Goal: Transaction & Acquisition: Purchase product/service

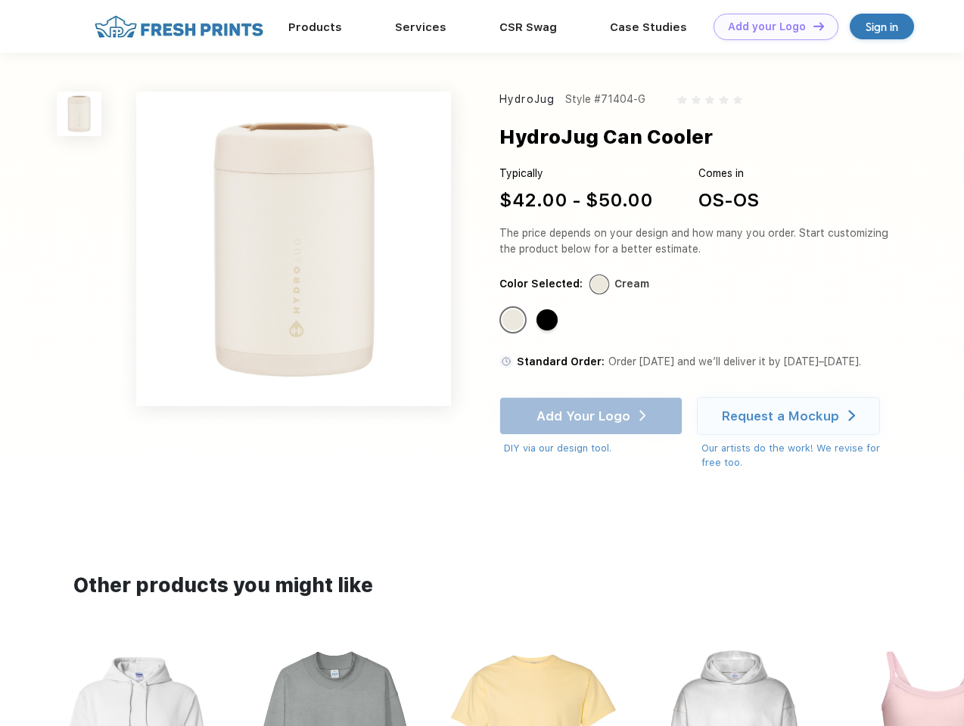
click at [770, 26] on link "Add your Logo Design Tool" at bounding box center [775, 27] width 125 height 26
click at [0, 0] on div "Design Tool" at bounding box center [0, 0] width 0 height 0
click at [812, 26] on link "Add your Logo Design Tool" at bounding box center [775, 27] width 125 height 26
click at [79, 113] on img at bounding box center [79, 114] width 45 height 45
click at [514, 321] on div "Standard Color" at bounding box center [512, 319] width 21 height 21
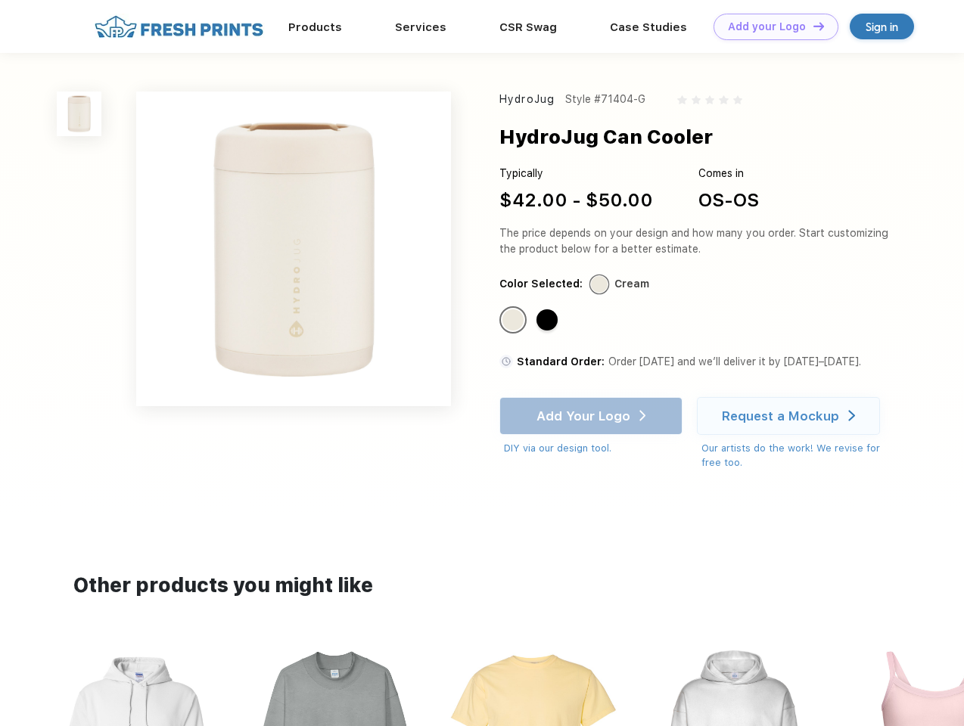
click at [548, 321] on div "Standard Color" at bounding box center [546, 319] width 21 height 21
click at [592, 416] on div "Add Your Logo DIY via our design tool. Ah shoot! This product isn't up in our d…" at bounding box center [590, 426] width 183 height 59
click at [790, 416] on div "Request a Mockup" at bounding box center [780, 415] width 117 height 15
